Goal: Task Accomplishment & Management: Manage account settings

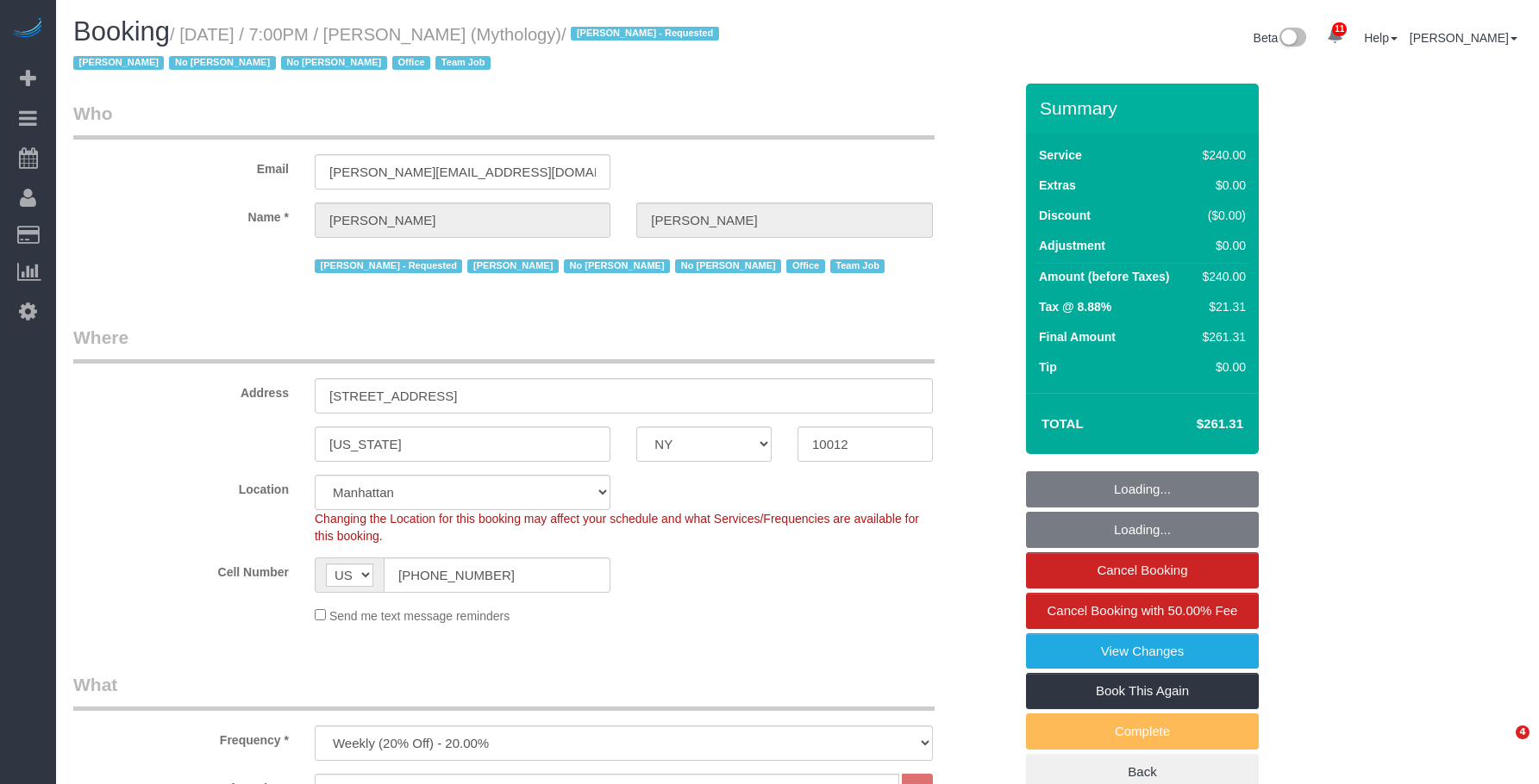
select select "NY"
select select "2"
select select "120"
select select "spot1"
select select "number:89"
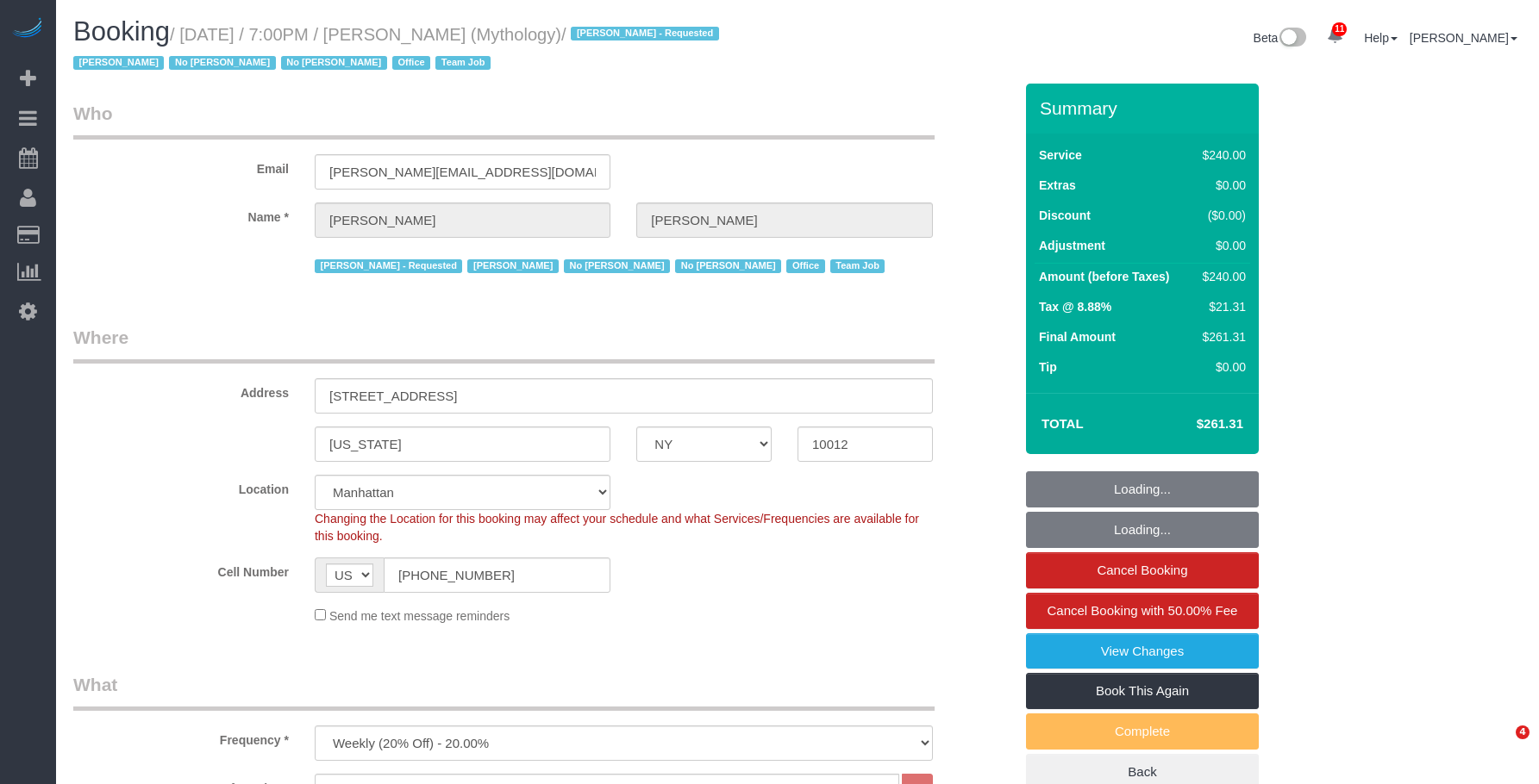
select select "number:90"
select select "number:15"
select select "number:7"
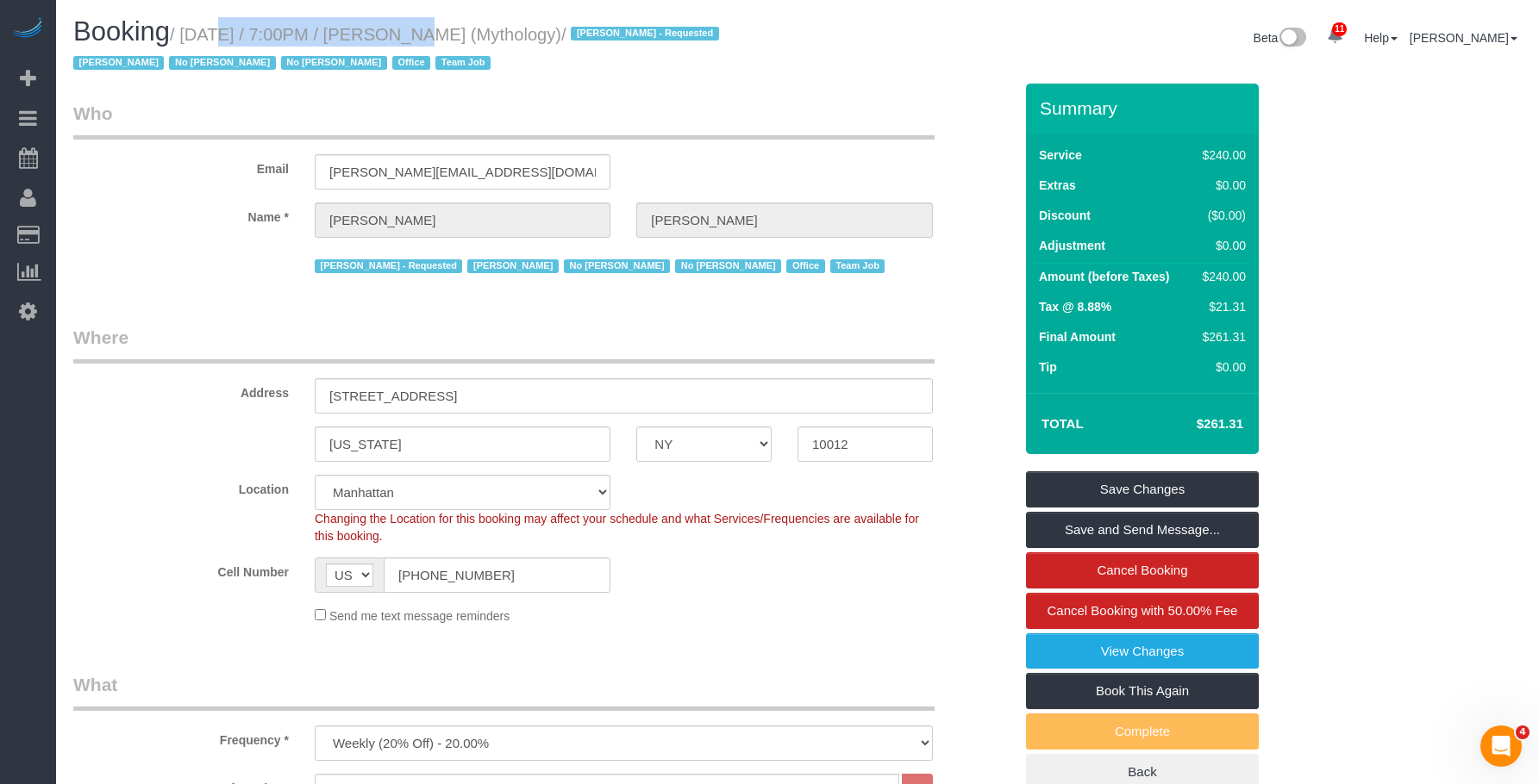
click at [387, 44] on h1 "Booking / [DATE] / 7:00PM / [PERSON_NAME] (Mythology) / [PERSON_NAME] - Request…" at bounding box center [429, 46] width 711 height 59
click at [327, 29] on small "/ [DATE] / 7:00PM / [PERSON_NAME] (Mythology) / [PERSON_NAME] - Requested [PERS…" at bounding box center [398, 49] width 651 height 48
drag, startPoint x: 187, startPoint y: 38, endPoint x: 609, endPoint y: 37, distance: 422.0
click at [609, 37] on small "/ [DATE] / 7:00PM / [PERSON_NAME] (Mythology) / [PERSON_NAME] - Requested [PERS…" at bounding box center [398, 49] width 651 height 48
copy small "[DATE] / 7:00PM / [PERSON_NAME] (Mythology)"
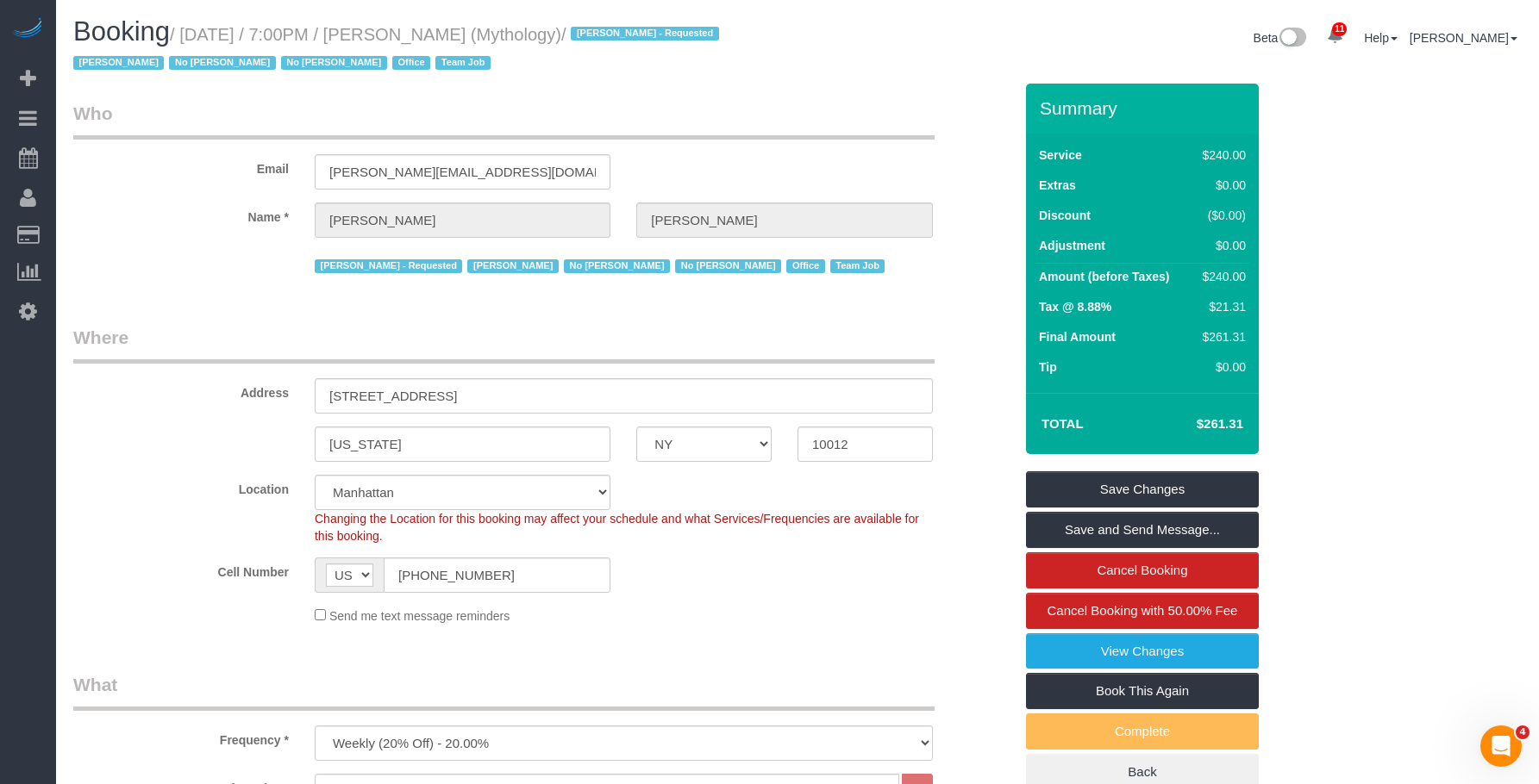
copy small "[DATE] / 7:00PM / [PERSON_NAME] (Mythology)"
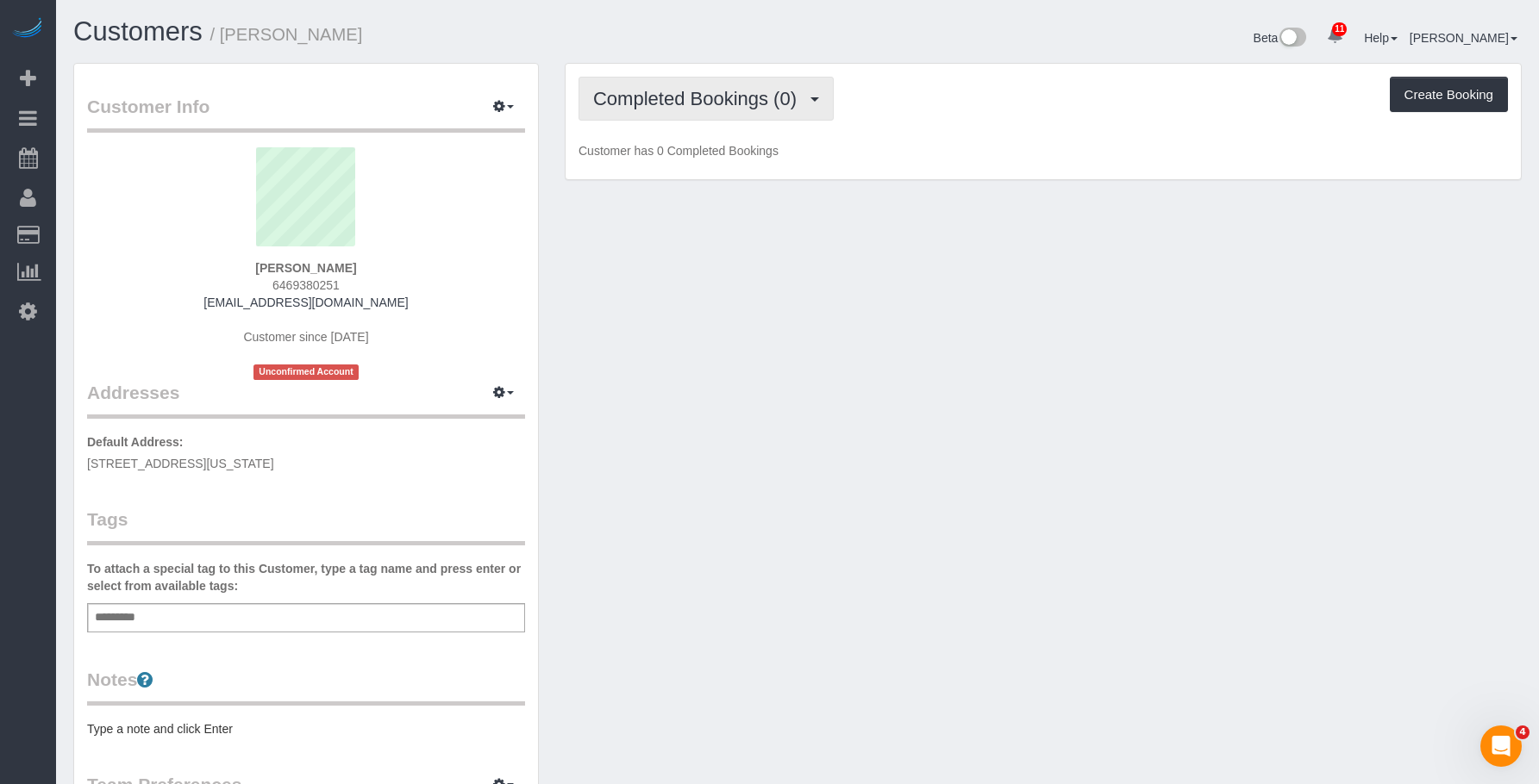
click at [741, 116] on button "Completed Bookings (0)" at bounding box center [707, 98] width 255 height 44
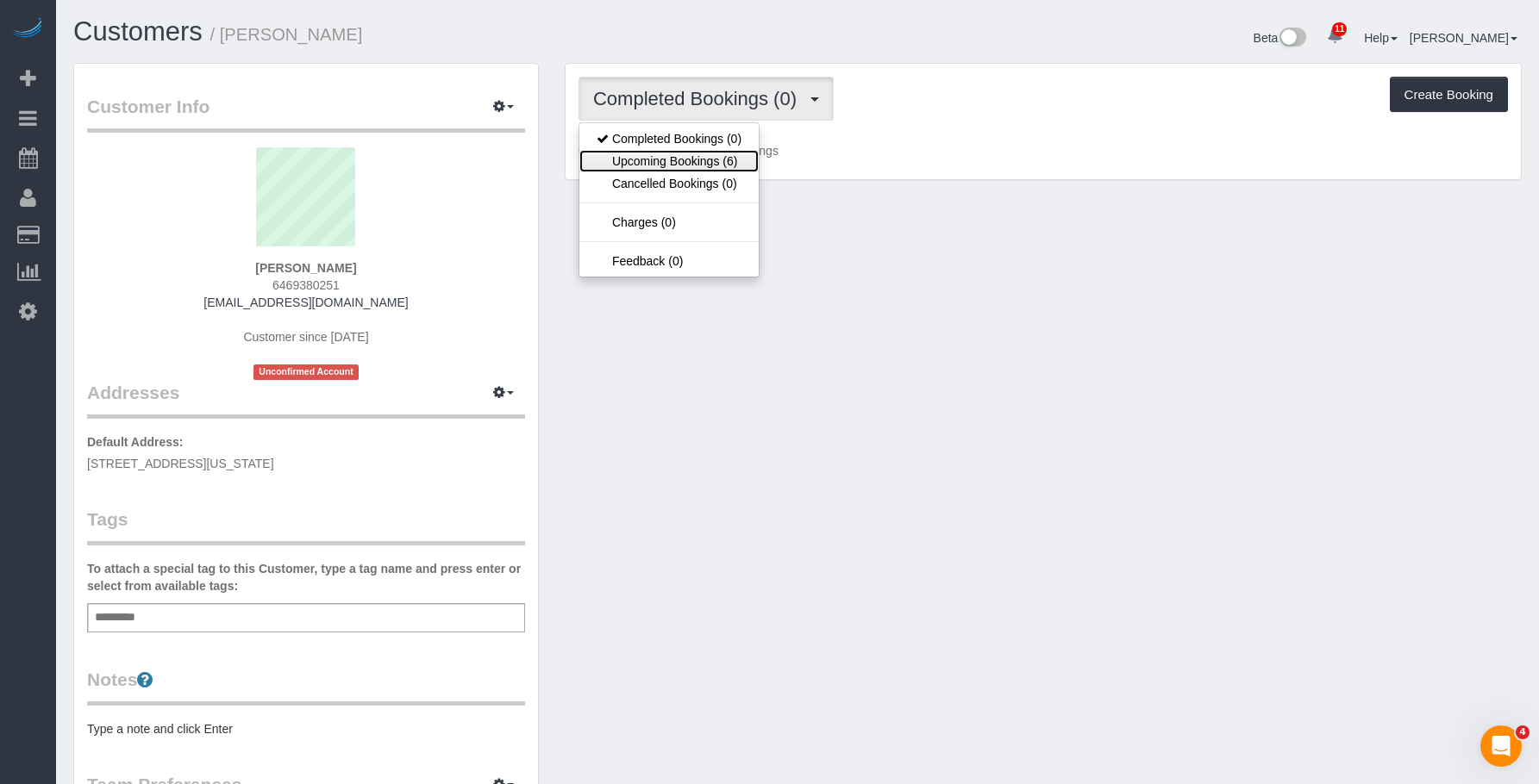
click at [698, 165] on link "Upcoming Bookings (6)" at bounding box center [669, 161] width 180 height 22
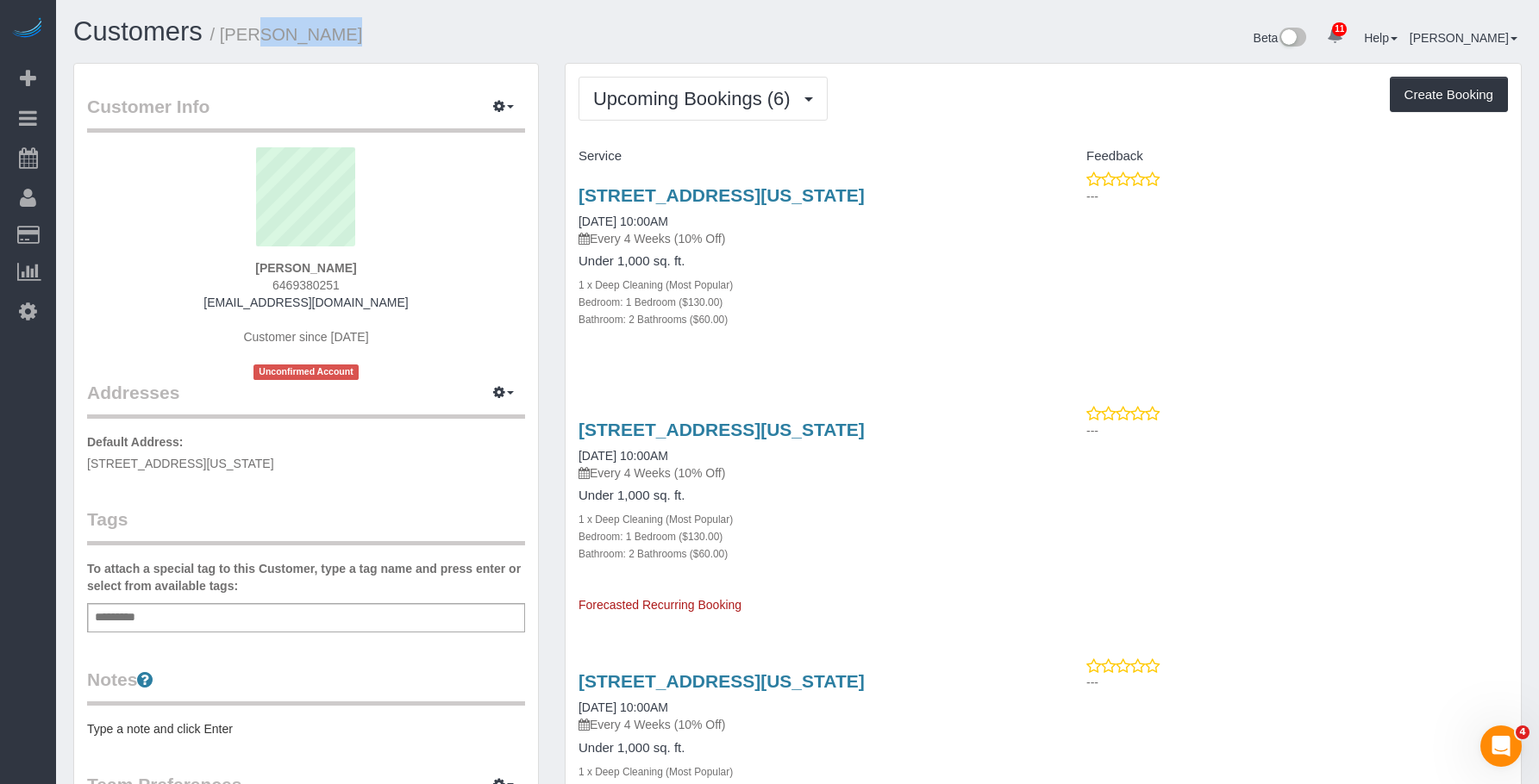
drag, startPoint x: 224, startPoint y: 37, endPoint x: 326, endPoint y: 24, distance: 102.8
click at [326, 24] on h1 "Customers / Jules Seo" at bounding box center [429, 31] width 711 height 29
copy small "Jules Seo"
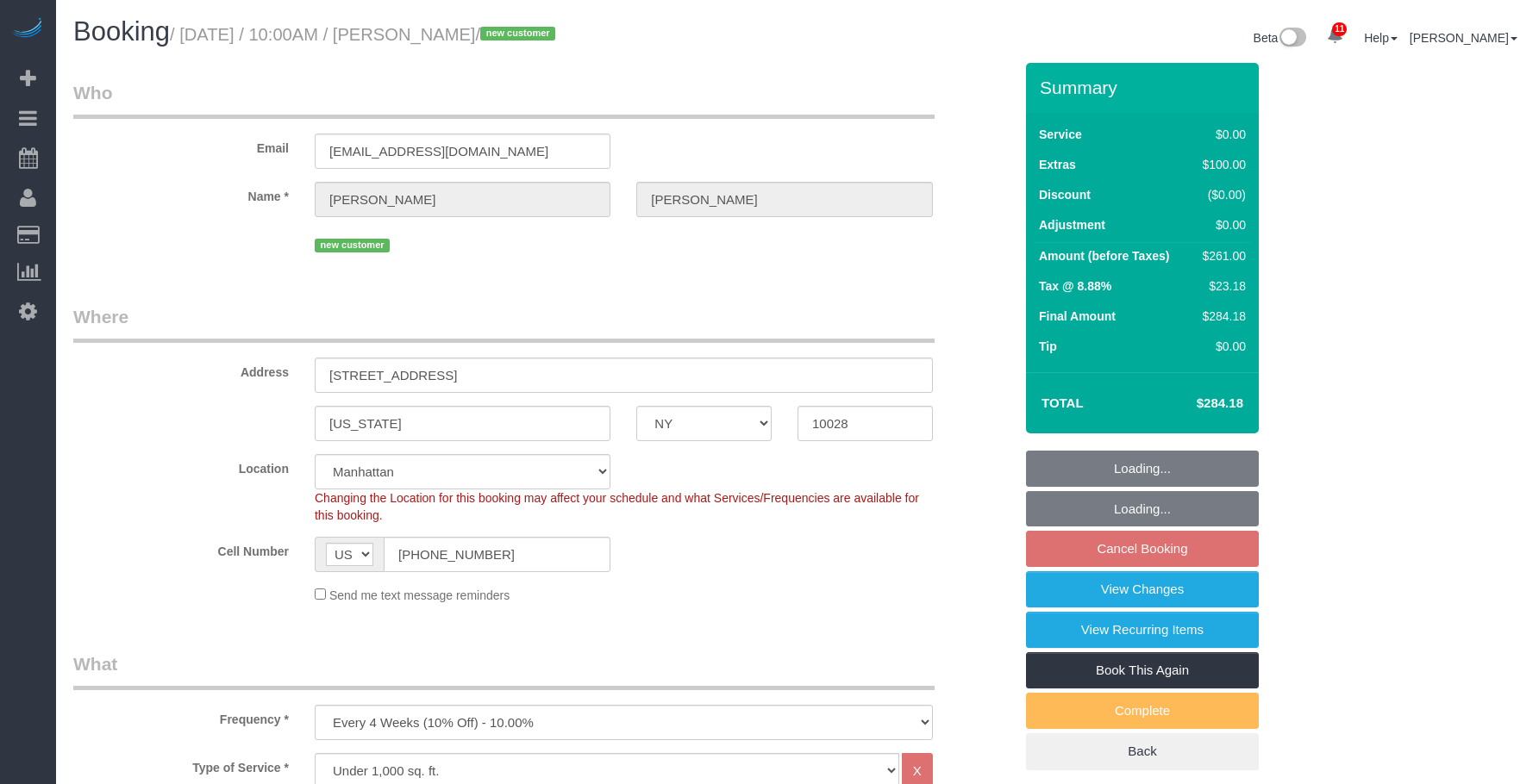
select select "NY"
select select "1"
select select "2"
select select "spot1"
select select "number:89"
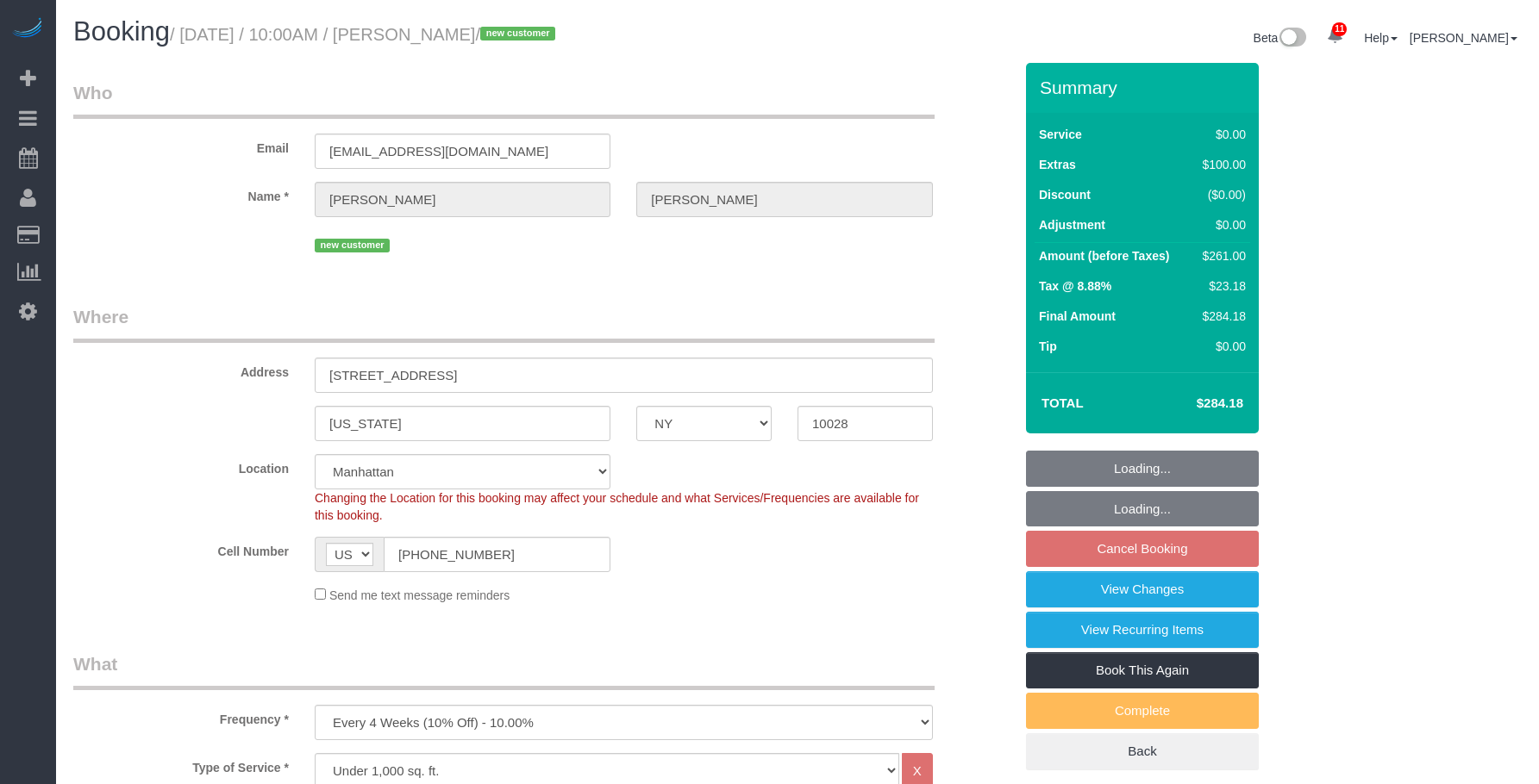
select select "number:72"
select select "number:13"
select select "number:5"
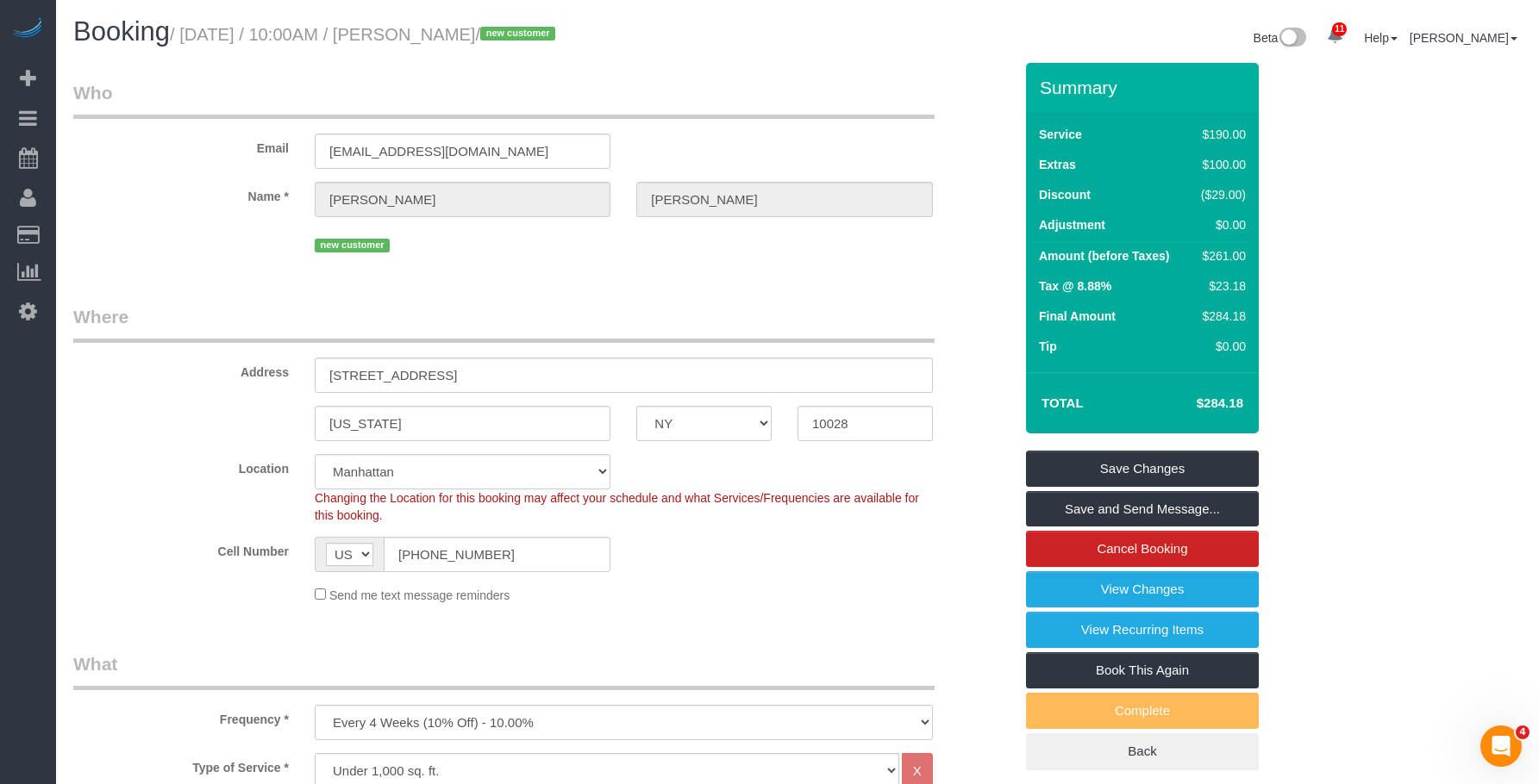
drag, startPoint x: 188, startPoint y: 39, endPoint x: 488, endPoint y: 26, distance: 300.3
click at [488, 26] on small "/ August 22, 2025 / 10:00AM / Jules Seo / new customer" at bounding box center [364, 34] width 390 height 19
click at [671, 330] on legend "Where" at bounding box center [504, 323] width 861 height 38
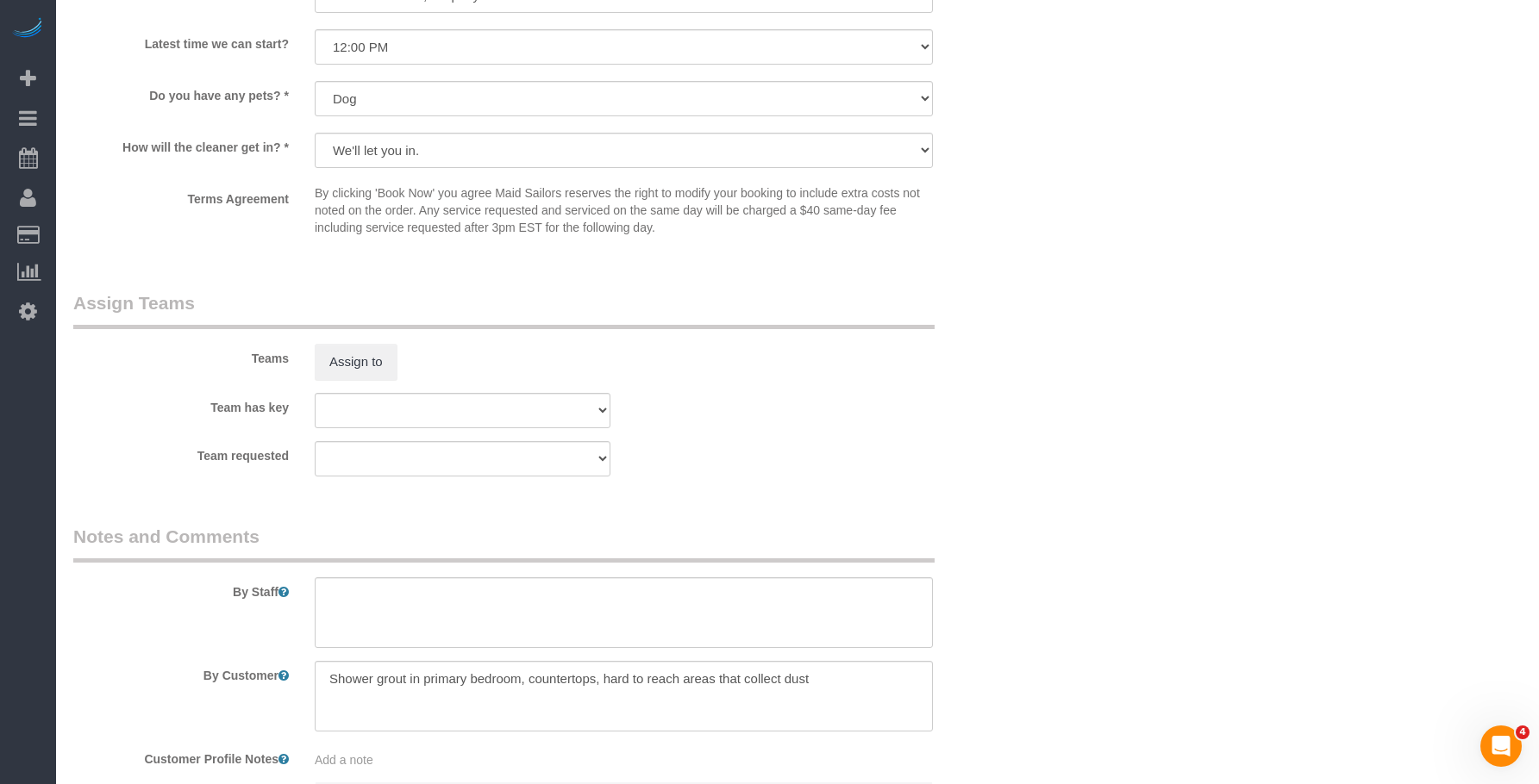
scroll to position [2069, 0]
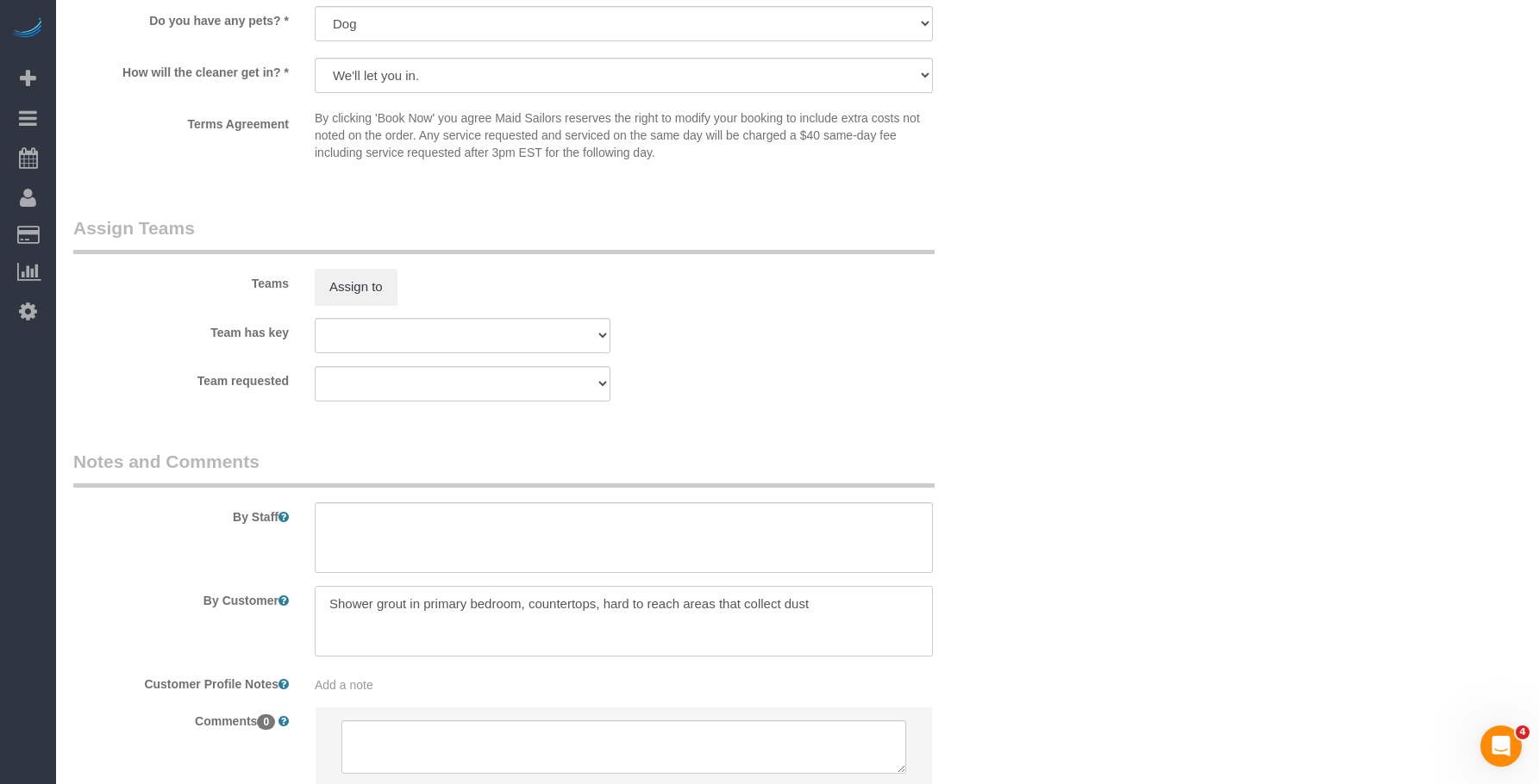
drag, startPoint x: 604, startPoint y: 609, endPoint x: 719, endPoint y: 605, distance: 115.1
click at [719, 605] on textarea at bounding box center [623, 621] width 618 height 71
drag, startPoint x: 743, startPoint y: 604, endPoint x: 734, endPoint y: 606, distance: 9.2
click at [743, 604] on textarea "To enrich screen reader interactions, please activate Accessibility in Grammarl…" at bounding box center [623, 621] width 618 height 71
drag, startPoint x: 1055, startPoint y: 96, endPoint x: 1127, endPoint y: 51, distance: 84.9
